Goal: Check status: Check status

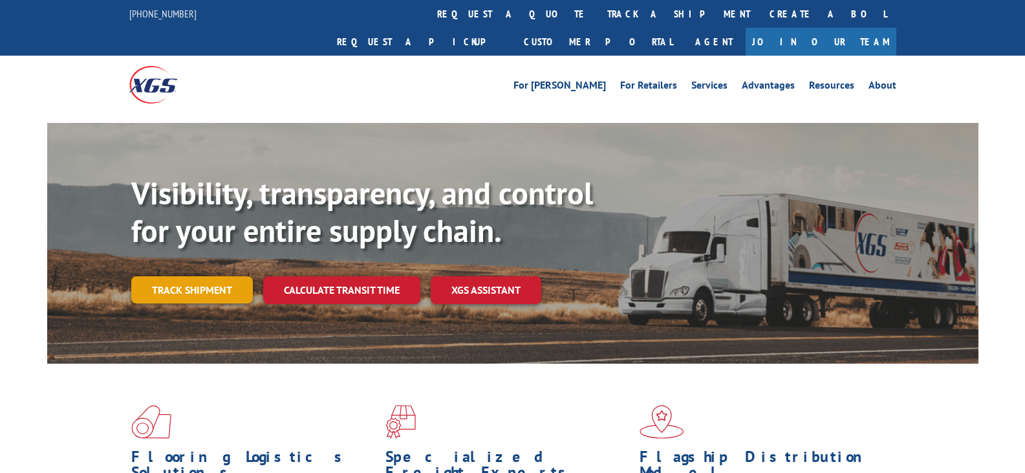
click at [230, 276] on link "Track shipment" at bounding box center [192, 289] width 122 height 27
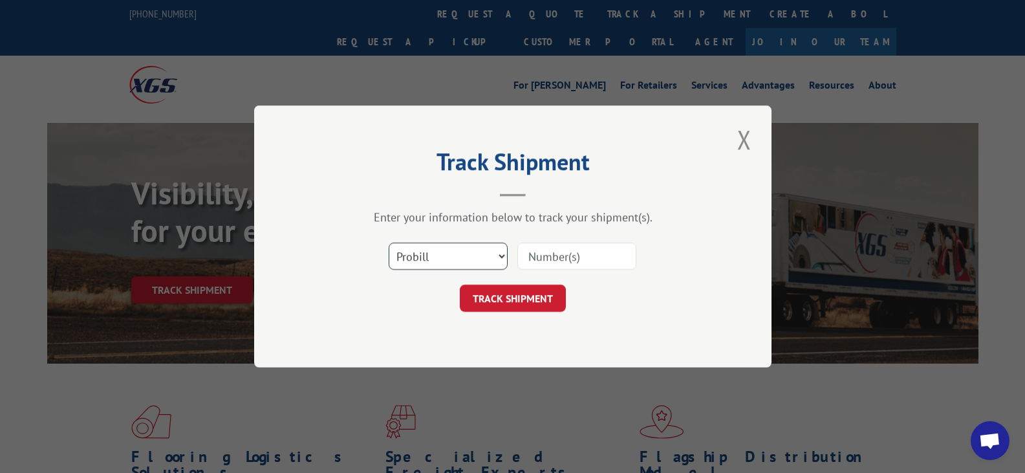
click at [492, 254] on select "Select category... Probill BOL PO" at bounding box center [448, 256] width 119 height 27
select select "bol"
click at [389, 243] on select "Select category... Probill BOL PO" at bounding box center [448, 256] width 119 height 27
click at [545, 261] on input at bounding box center [577, 256] width 119 height 27
type input "5965196"
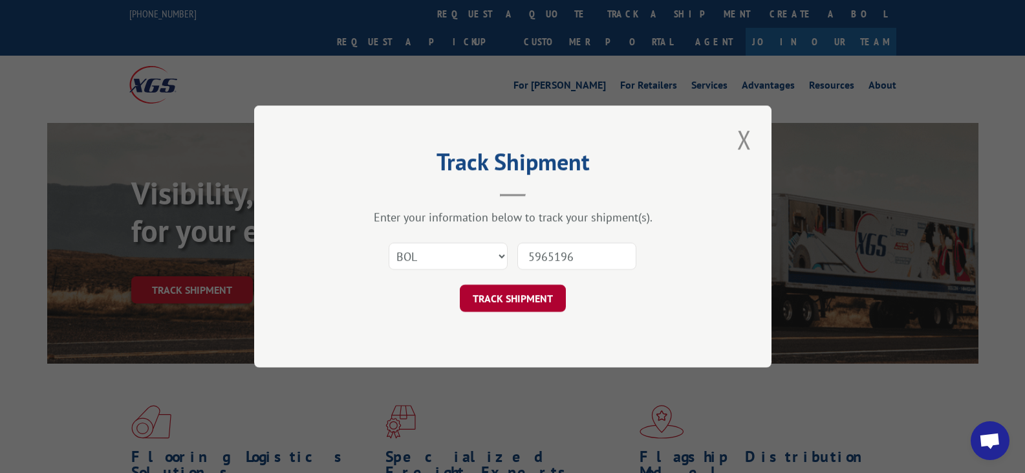
click at [501, 296] on button "TRACK SHIPMENT" at bounding box center [513, 298] width 106 height 27
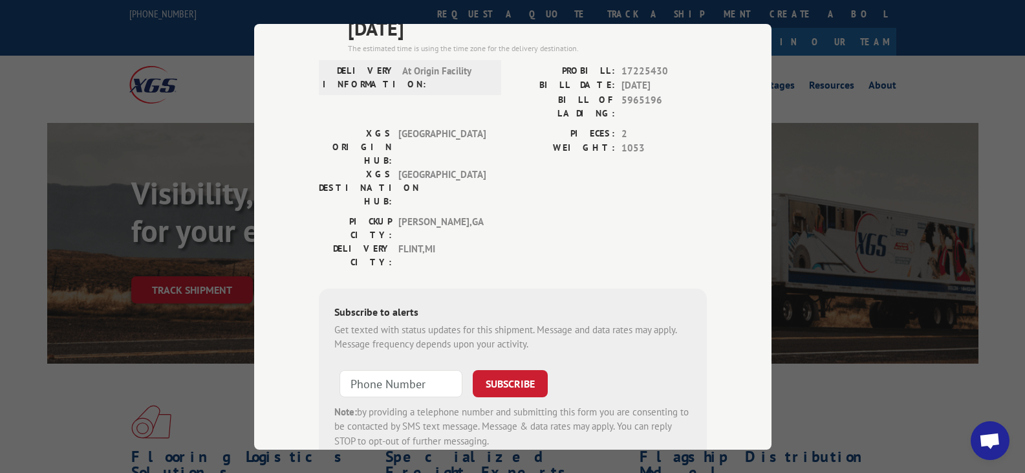
scroll to position [65, 0]
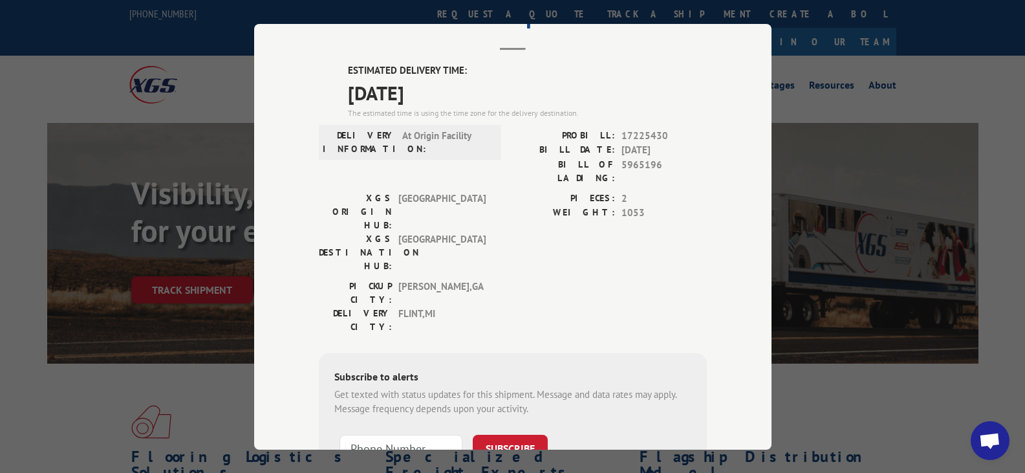
click at [898, 170] on div "Track Shipment ESTIMATED DELIVERY TIME: [DATE] The estimated time is using the …" at bounding box center [512, 236] width 1025 height 473
